Goal: Find contact information: Obtain details needed to contact an individual or organization

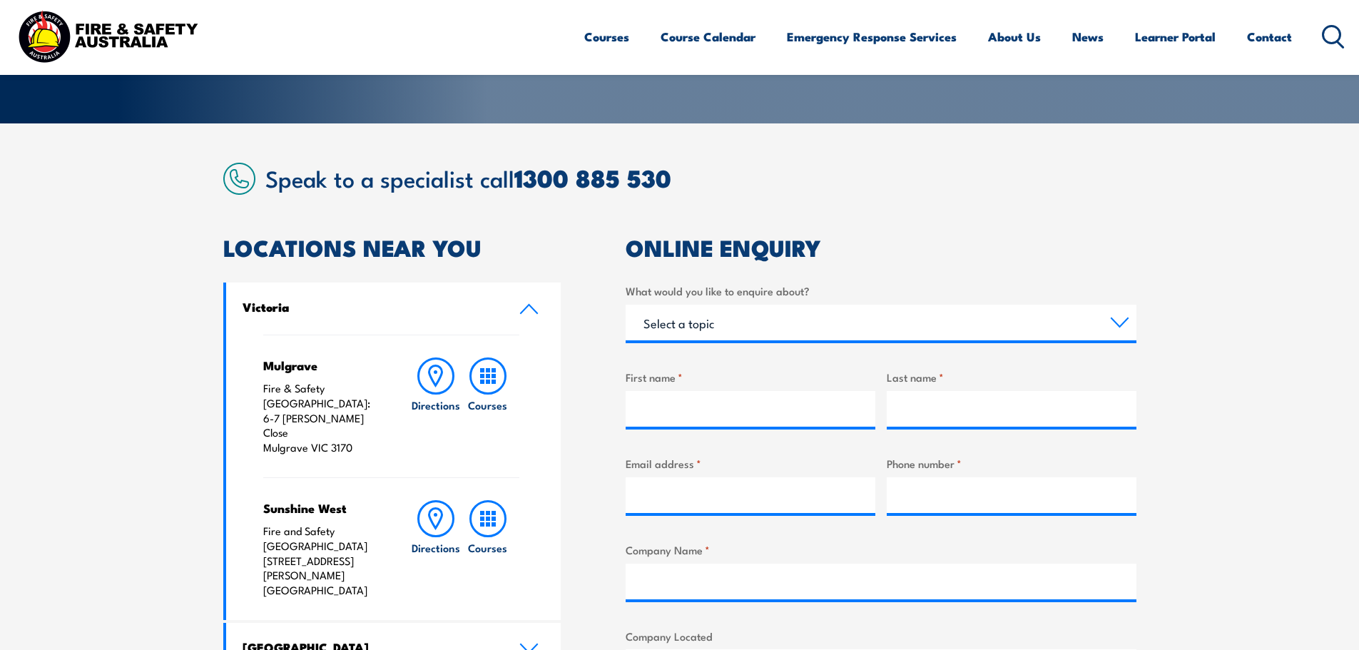
scroll to position [499, 0]
